Goal: Information Seeking & Learning: Understand process/instructions

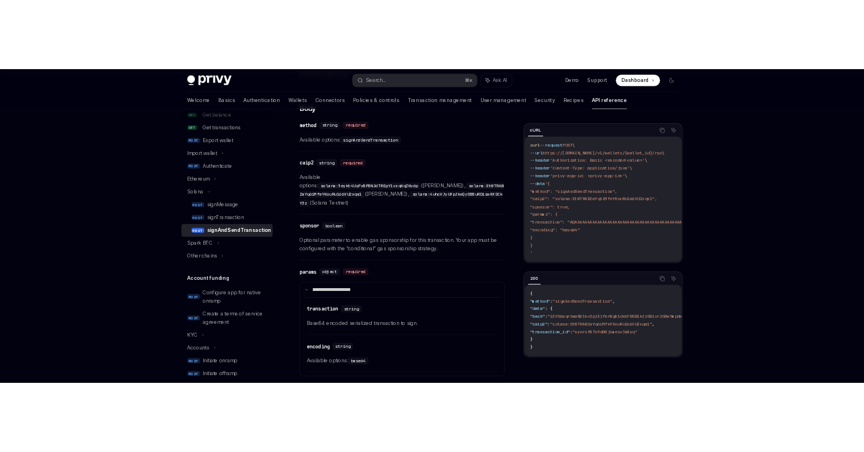
scroll to position [215, 0]
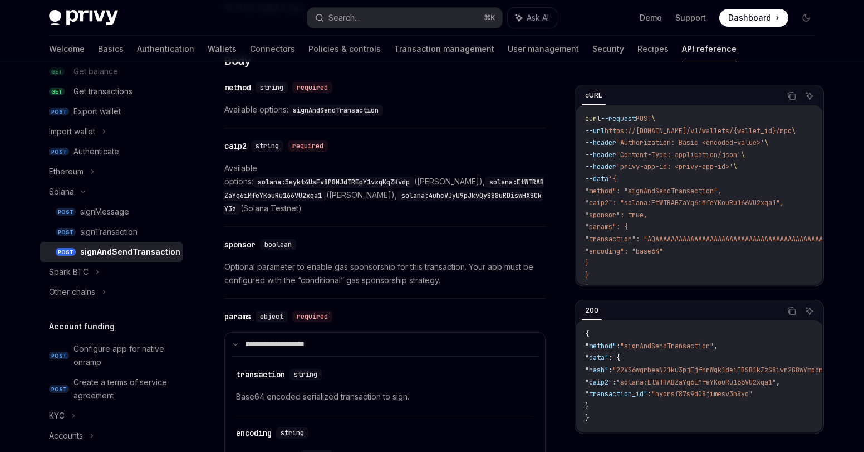
type textarea "*"
click at [681, 203] on span ""caip2": "solana:EtWTRABZaYq6iMfeYKouRu166VU2xqa1"," at bounding box center [684, 202] width 199 height 9
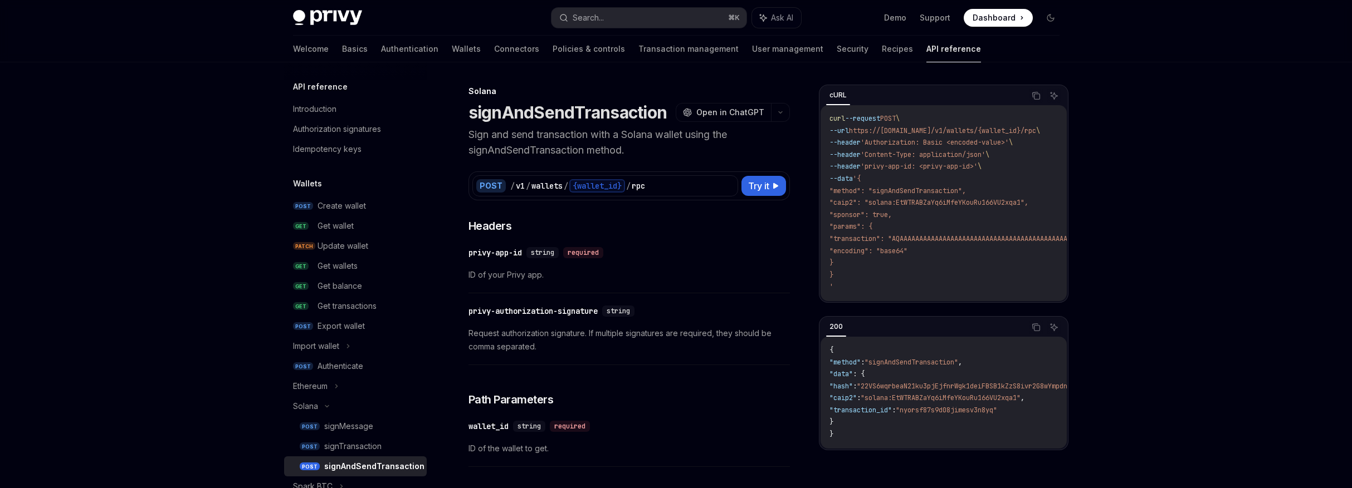
click at [579, 251] on div "required" at bounding box center [583, 252] width 40 height 11
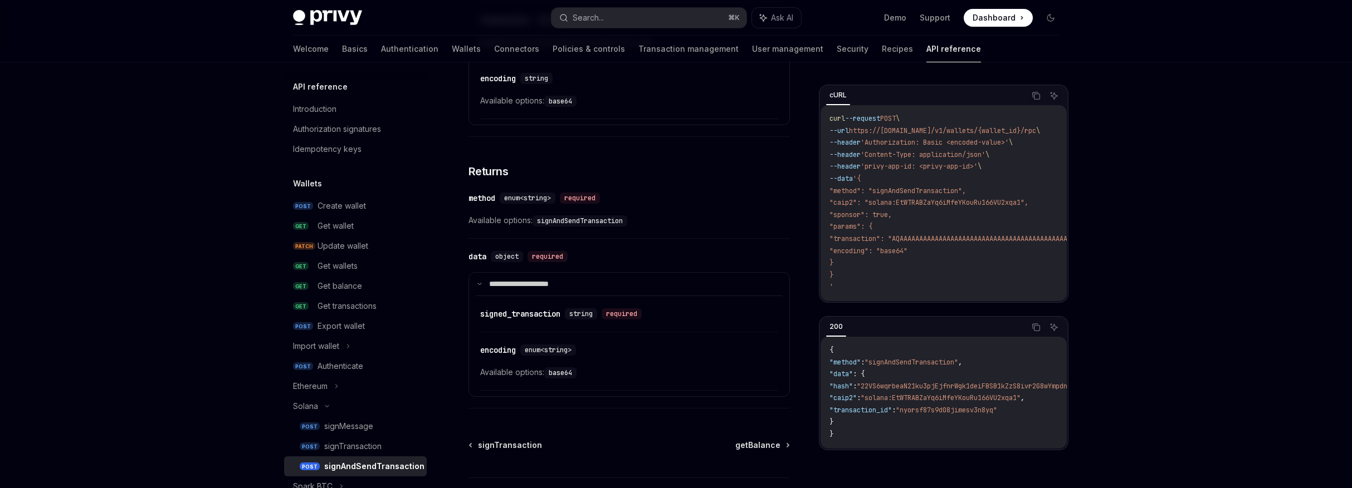
scroll to position [100, 0]
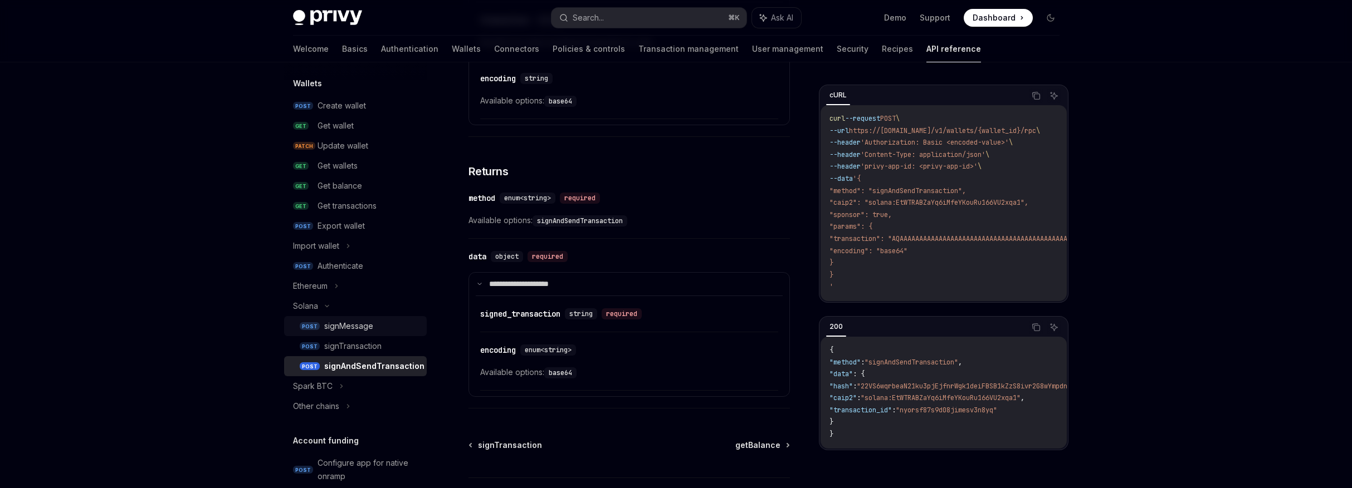
click at [374, 329] on div "signMessage" at bounding box center [372, 326] width 96 height 13
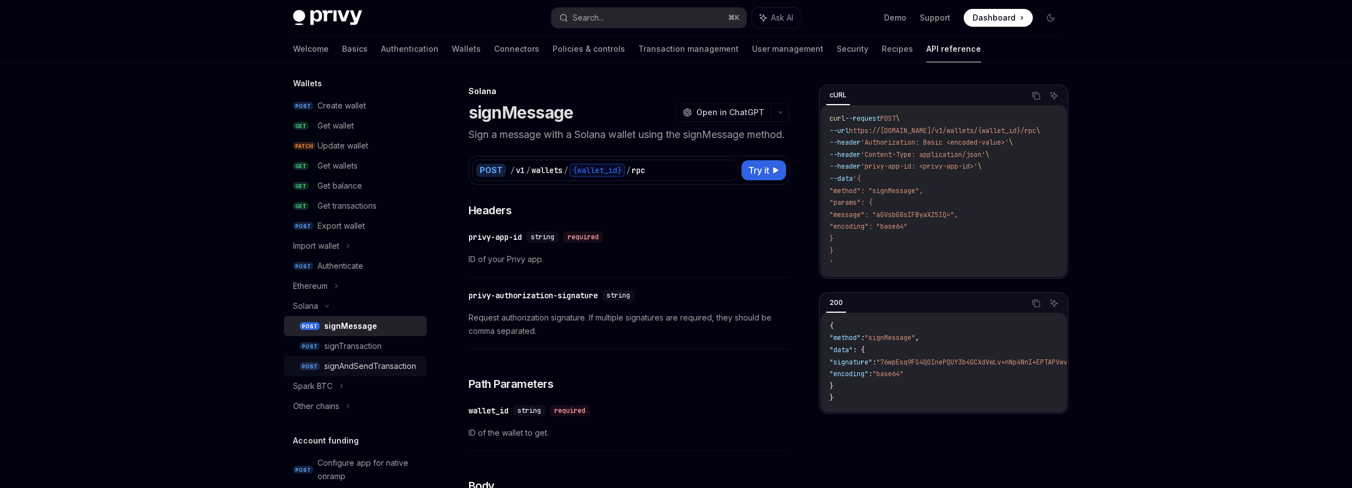
click at [382, 361] on div "signAndSendTransaction" at bounding box center [370, 366] width 92 height 13
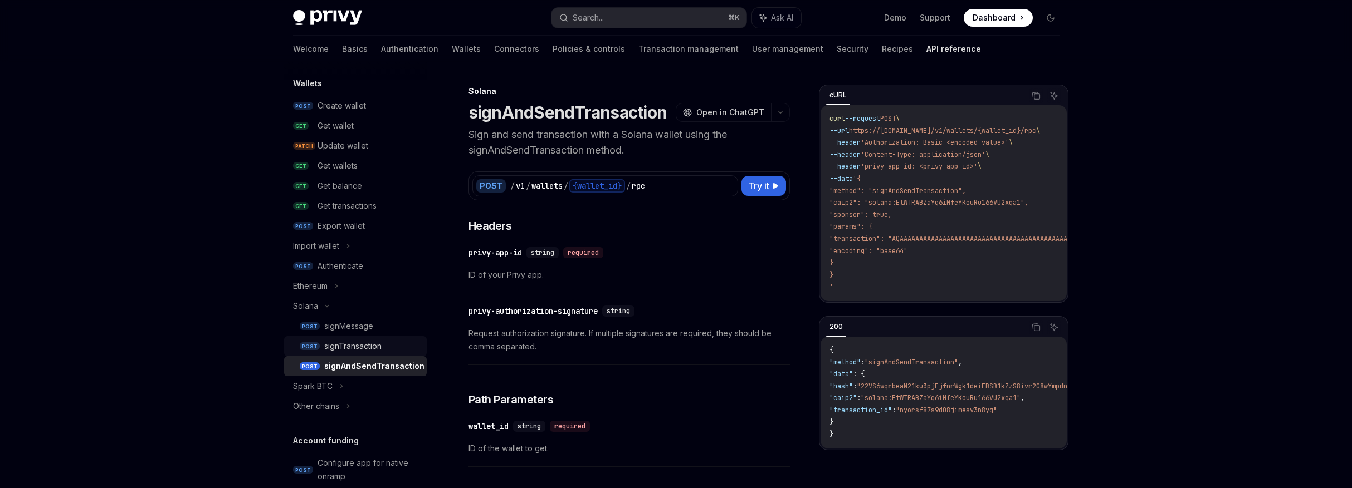
click at [348, 342] on div "signTransaction" at bounding box center [352, 346] width 57 height 13
type textarea "*"
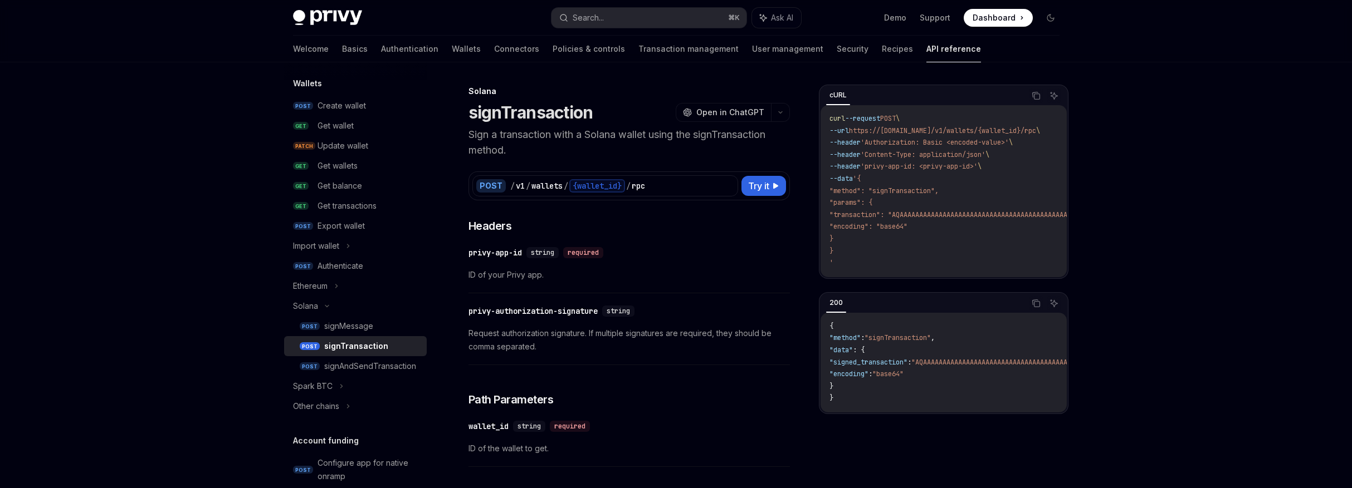
click at [877, 367] on span ""signed_transaction"" at bounding box center [868, 362] width 78 height 9
copy span "signed_transaction"
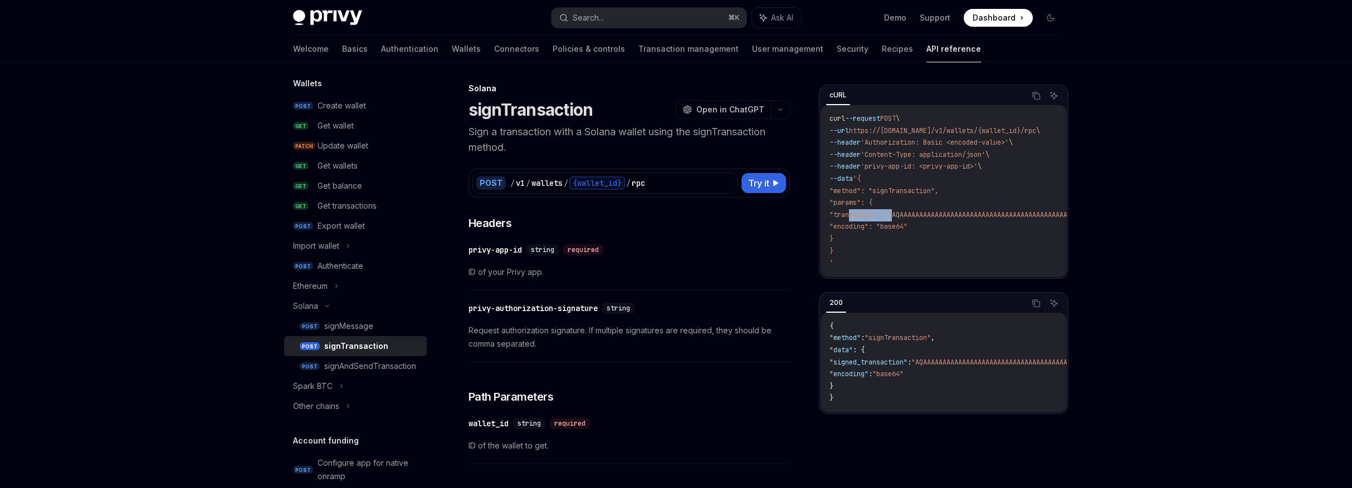
copy span "transaction"
click at [888, 367] on span ""signed_transaction"" at bounding box center [868, 362] width 78 height 9
copy span "signed_transaction"
